Goal: Check status: Check status

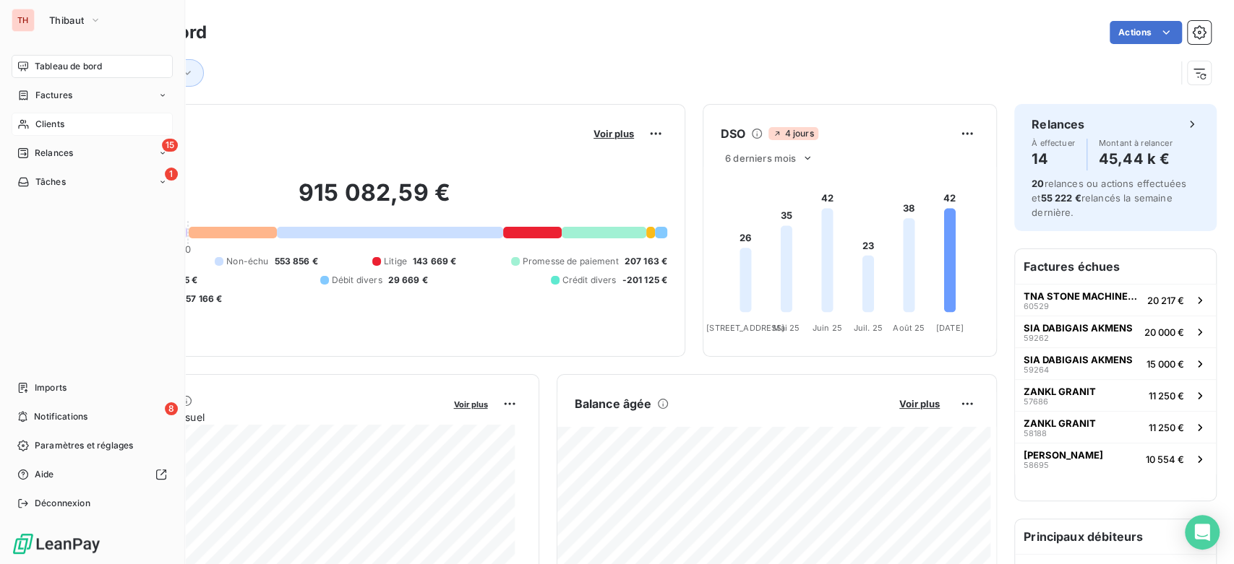
click at [37, 113] on div "Clients" at bounding box center [92, 124] width 161 height 23
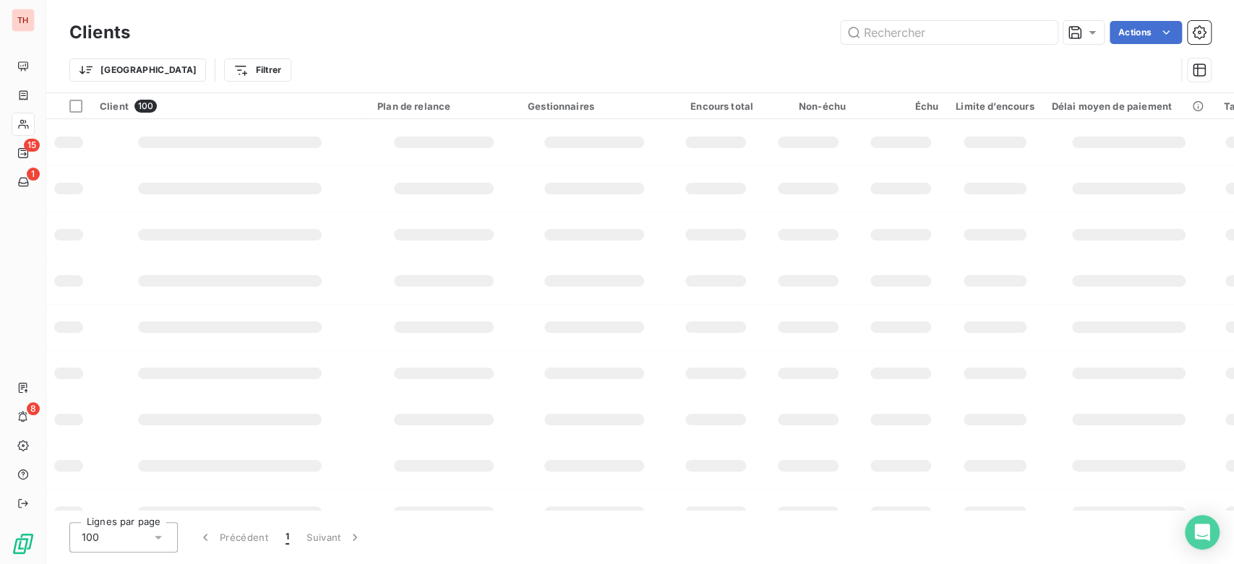
click at [995, 27] on input "text" at bounding box center [948, 32] width 217 height 23
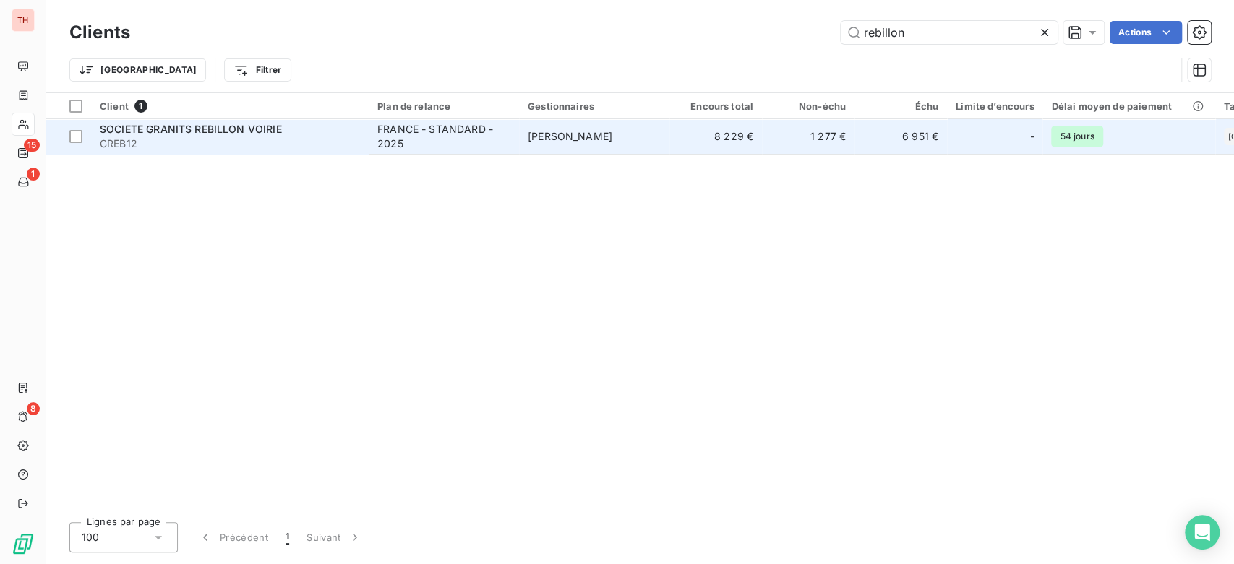
type input "rebillon"
click at [364, 132] on td "SOCIETE GRANITS REBILLON VOIRIE CREB12" at bounding box center [229, 136] width 277 height 35
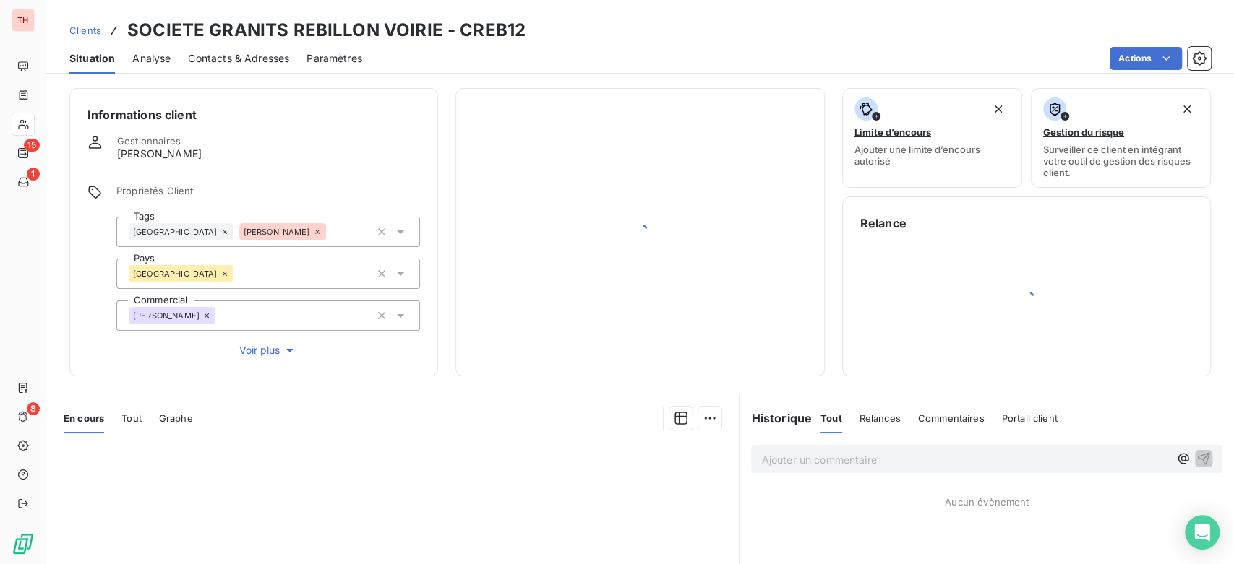
click at [830, 154] on div "Informations client Gestionnaires [PERSON_NAME] Propriétés Client Tags [GEOGRAP…" at bounding box center [639, 232] width 1187 height 288
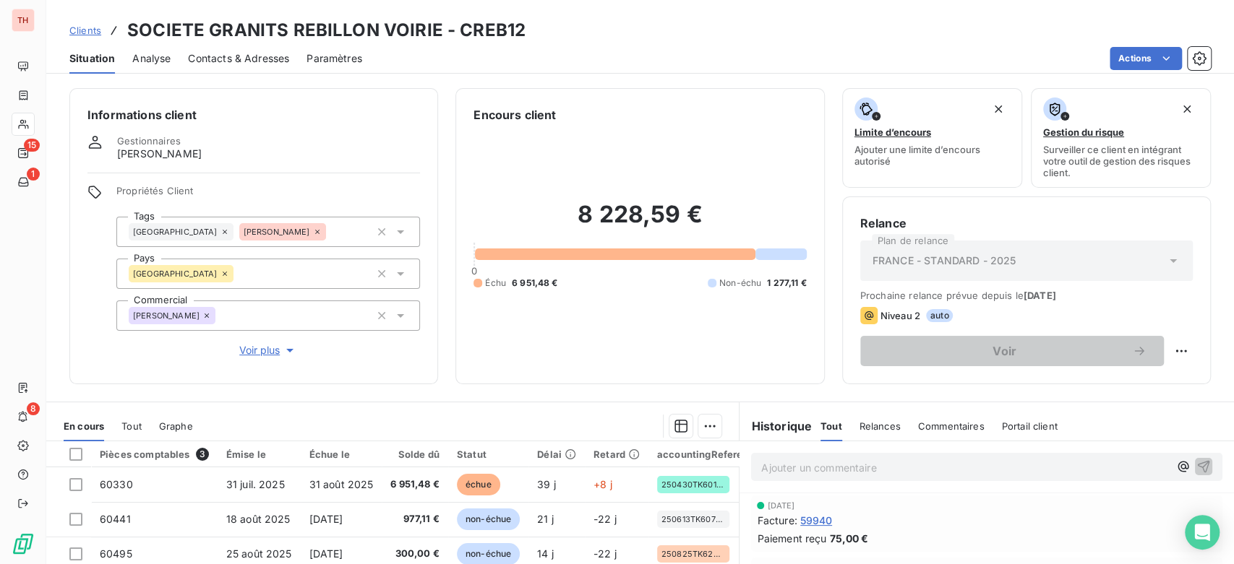
scroll to position [80, 0]
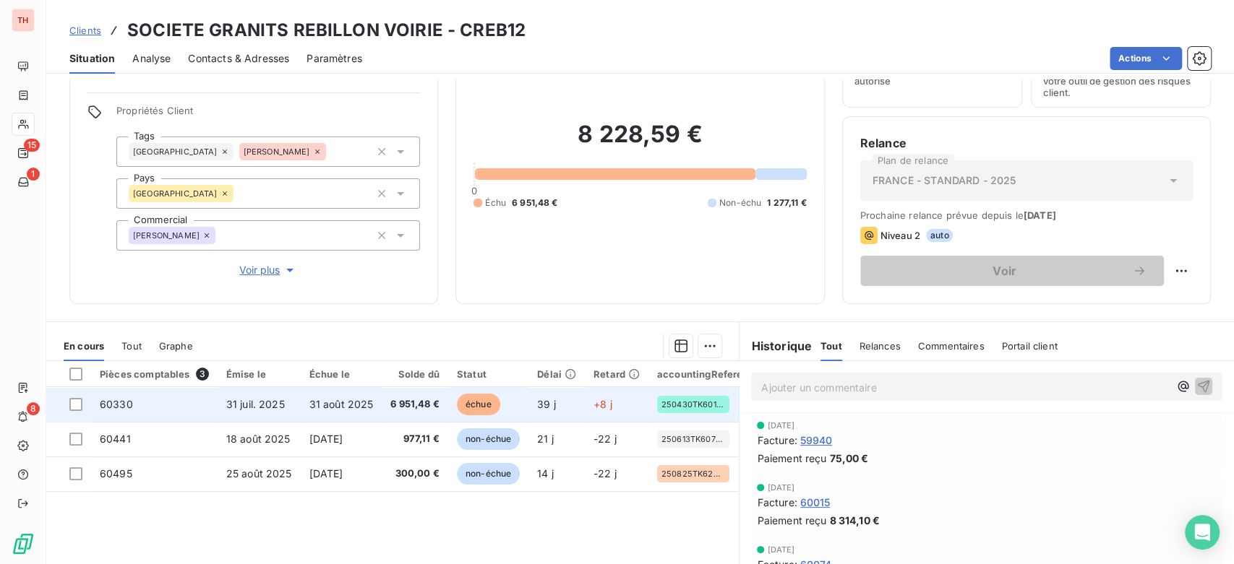
click at [314, 403] on span "31 août 2025" at bounding box center [341, 404] width 64 height 12
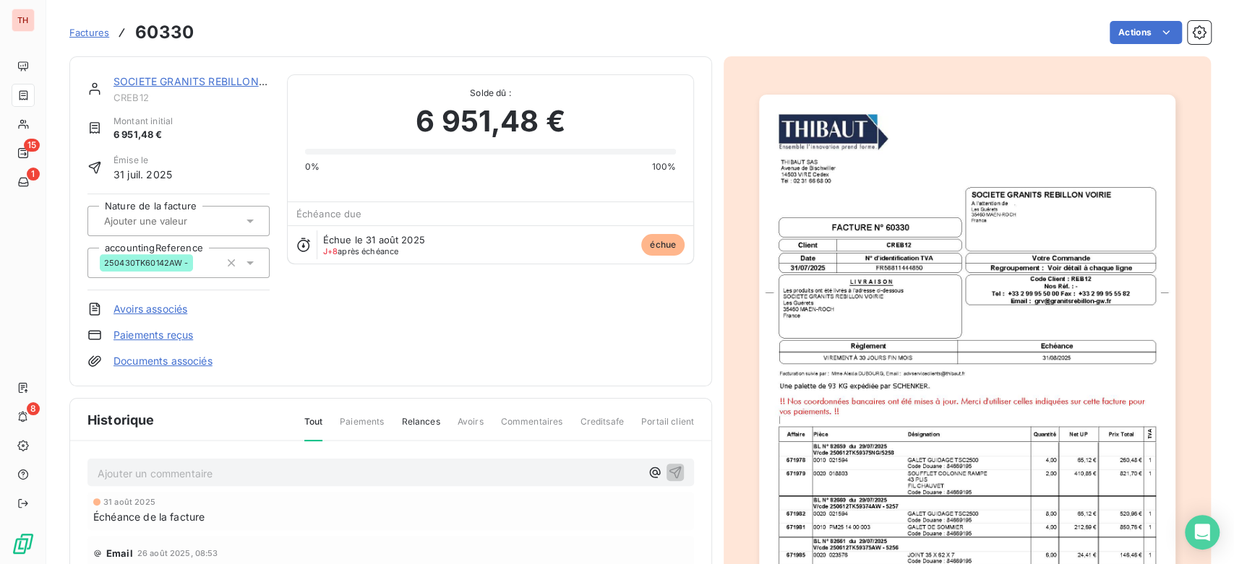
scroll to position [161, 0]
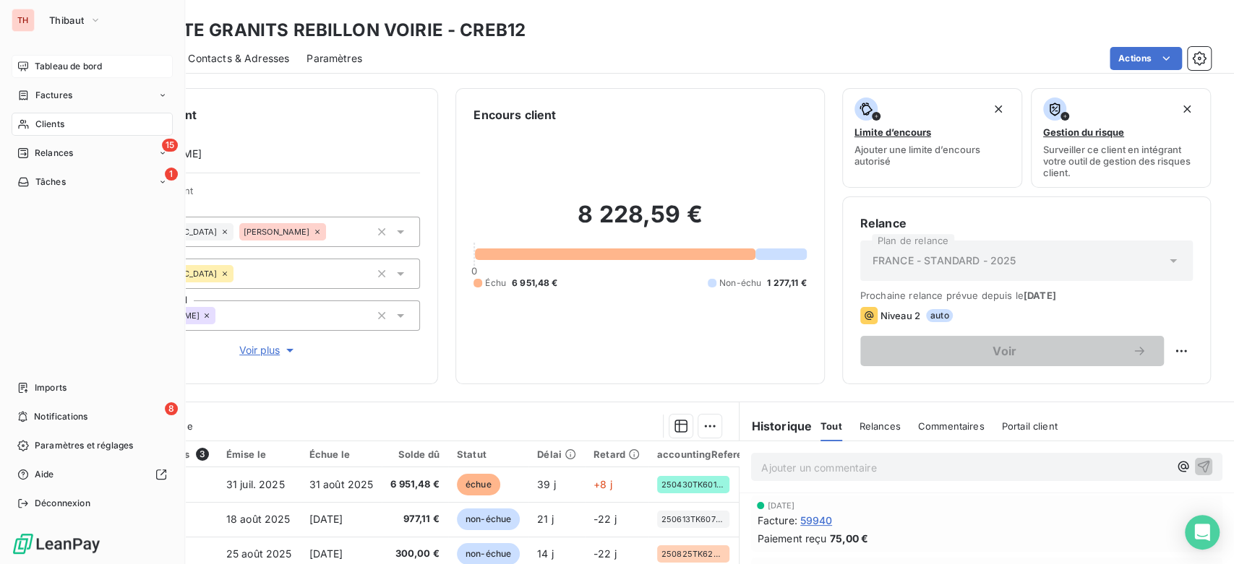
click at [29, 55] on div "Tableau de bord" at bounding box center [92, 66] width 161 height 23
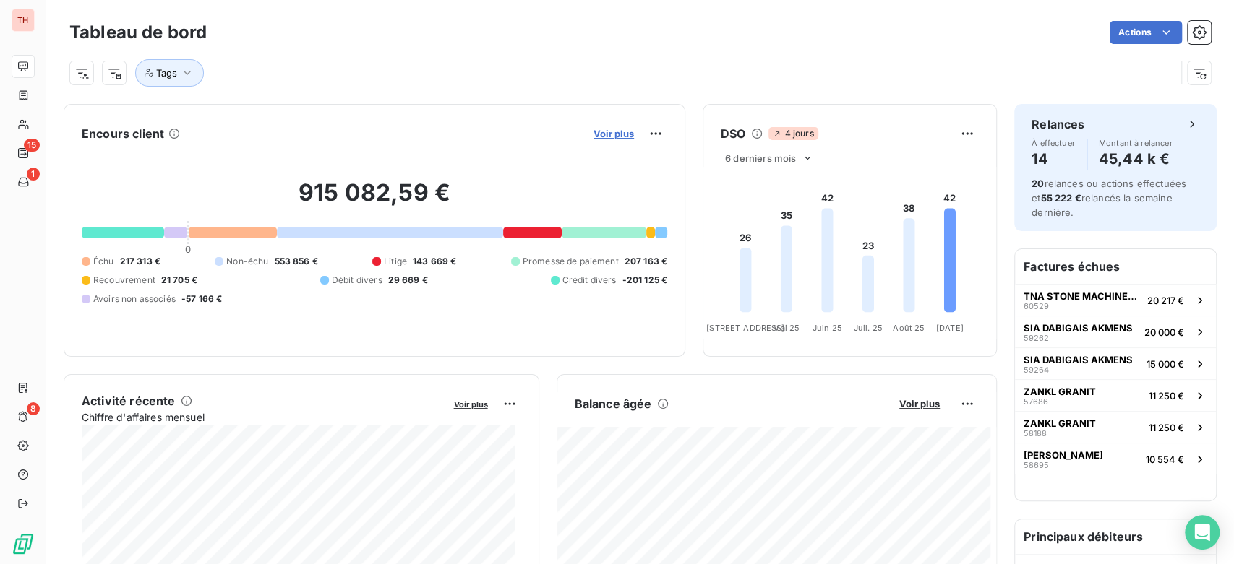
click at [606, 132] on span "Voir plus" at bounding box center [613, 134] width 40 height 12
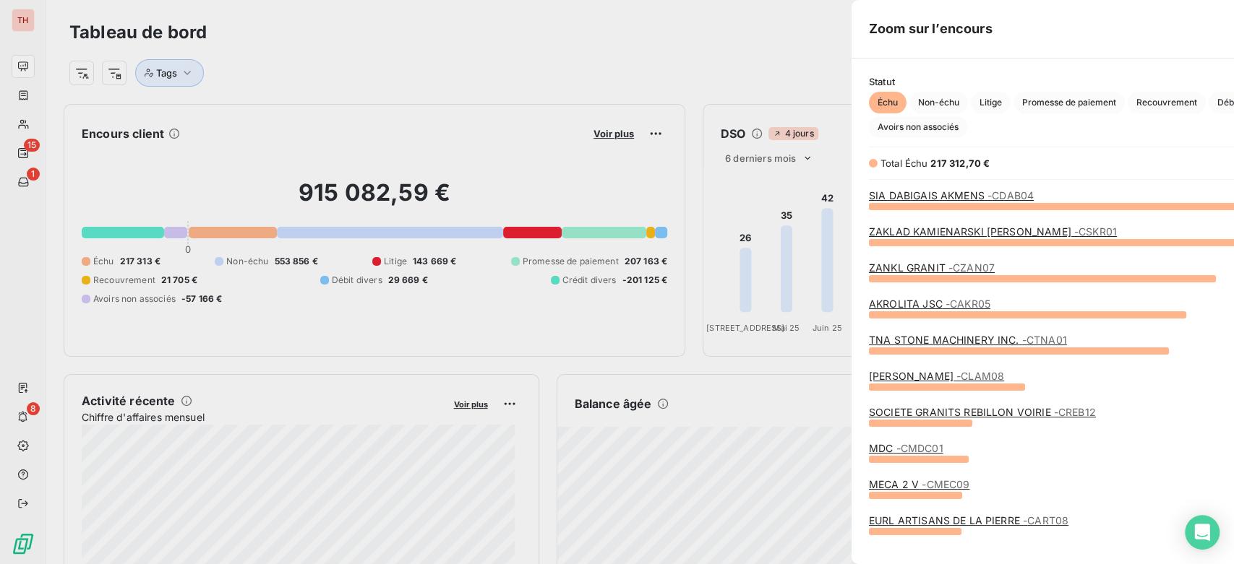
scroll to position [346, 543]
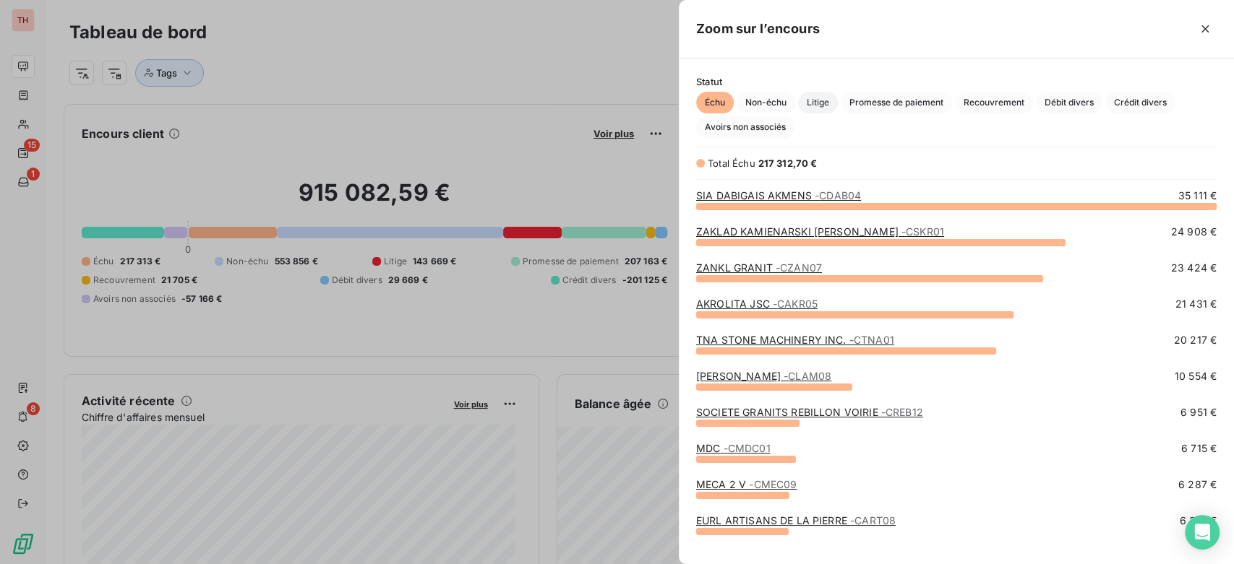
click at [829, 108] on span "Litige" at bounding box center [818, 103] width 40 height 22
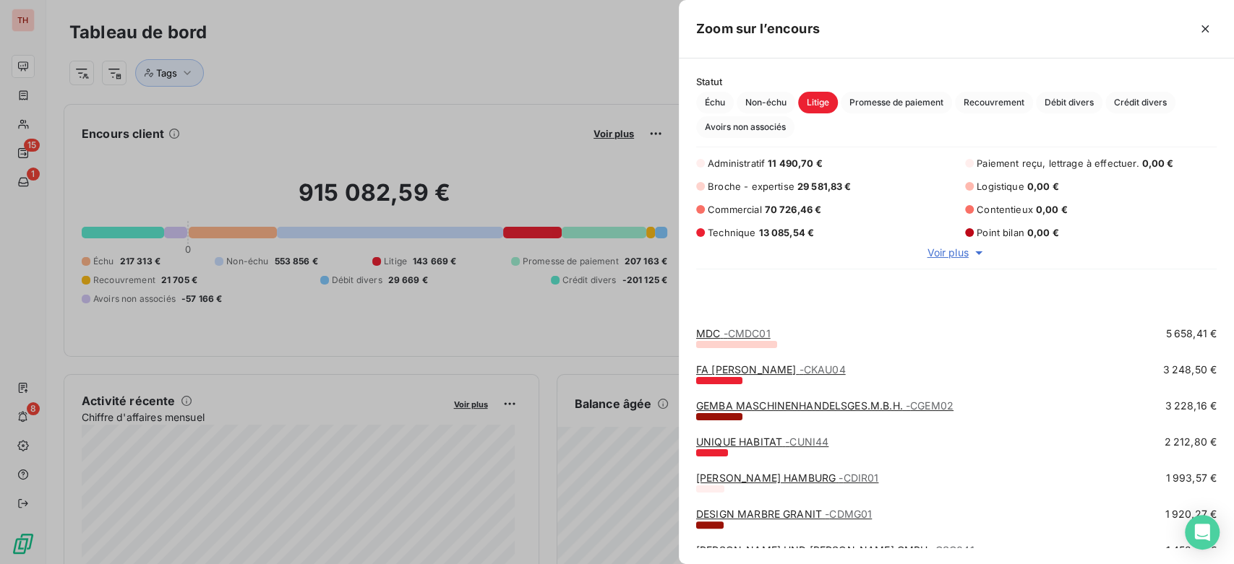
scroll to position [561, 0]
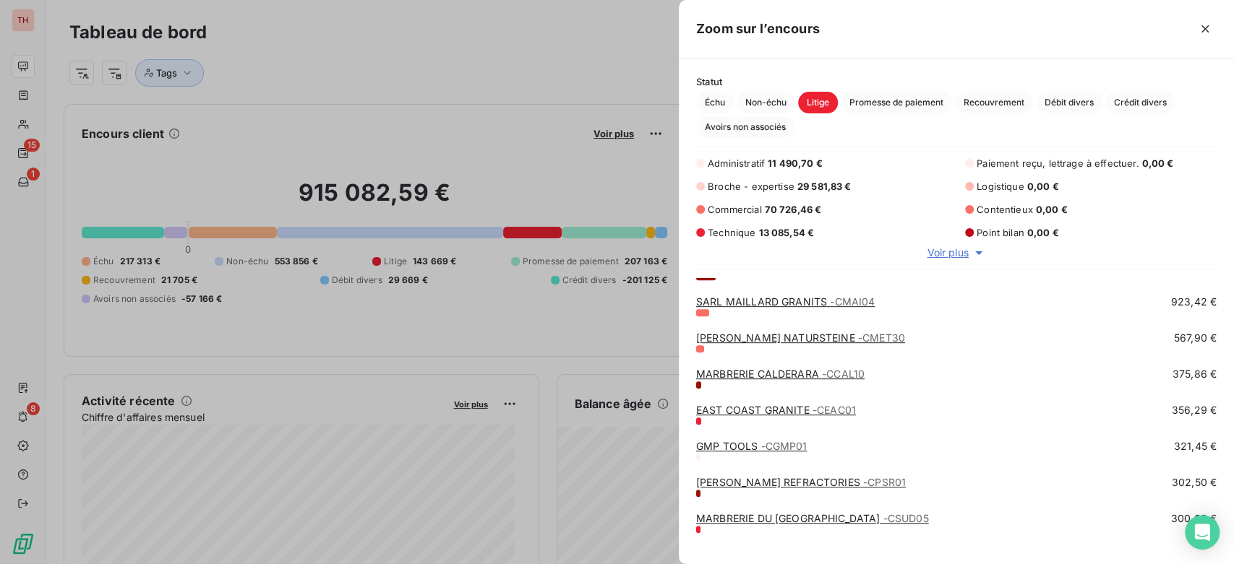
click at [521, 170] on div at bounding box center [617, 282] width 1234 height 564
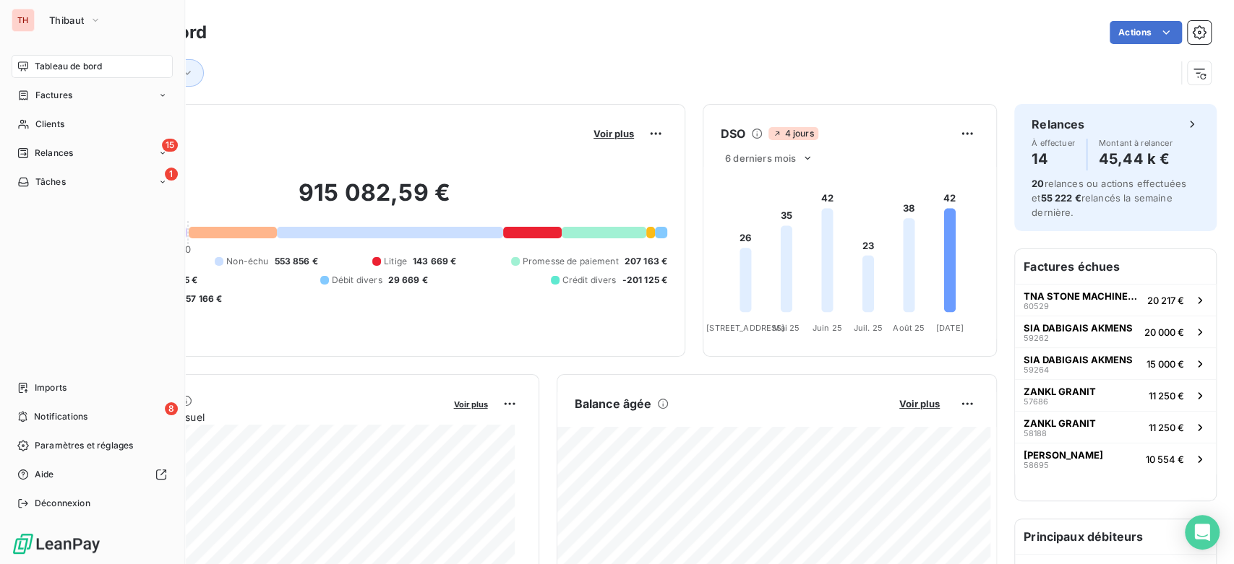
click at [39, 62] on span "Tableau de bord" at bounding box center [68, 66] width 67 height 13
